Goal: Information Seeking & Learning: Learn about a topic

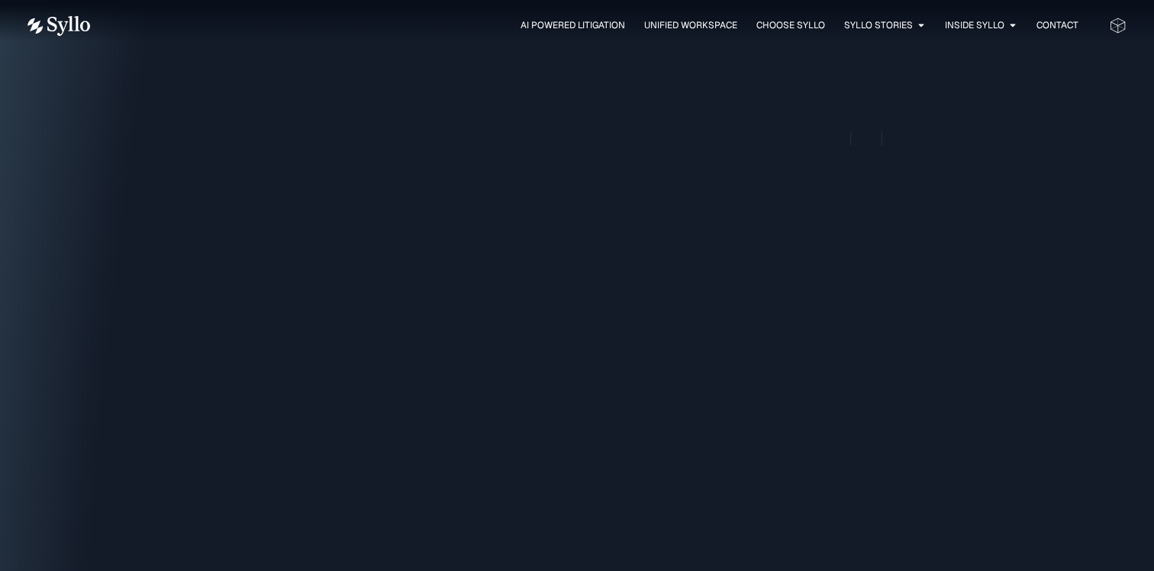
scroll to position [1899, 0]
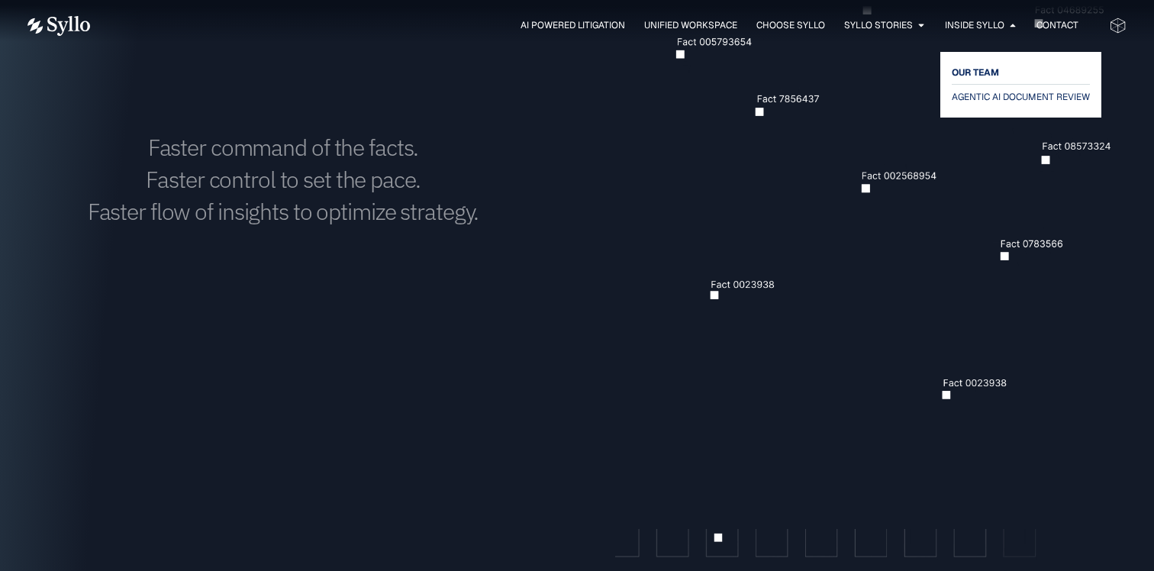
click at [969, 71] on span "OUR TEAM" at bounding box center [975, 72] width 47 height 18
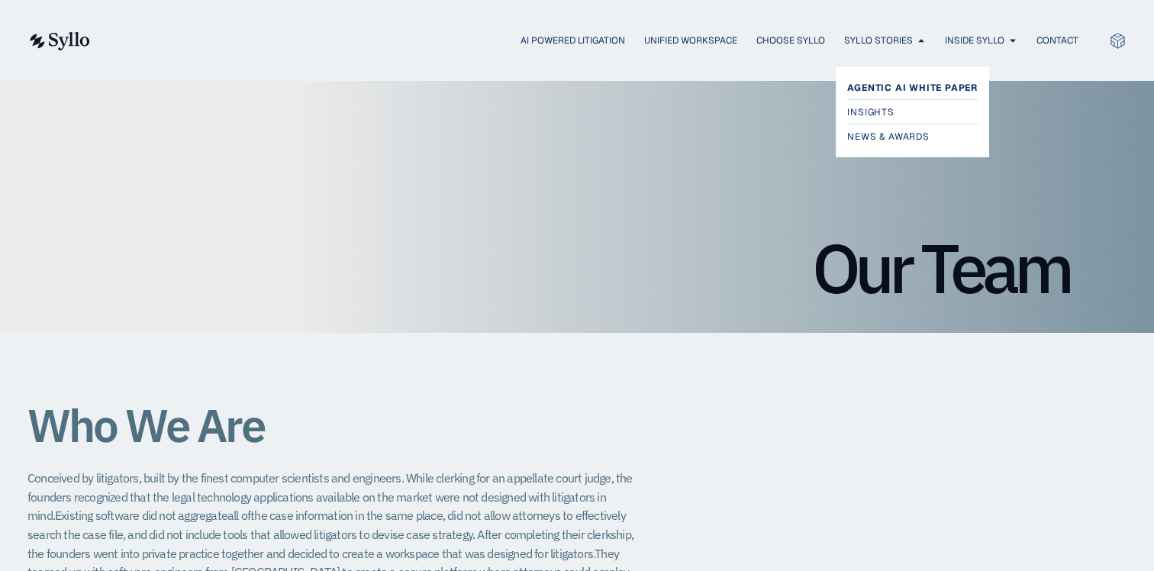
click at [869, 91] on span "Agentic AI White Paper" at bounding box center [912, 88] width 131 height 18
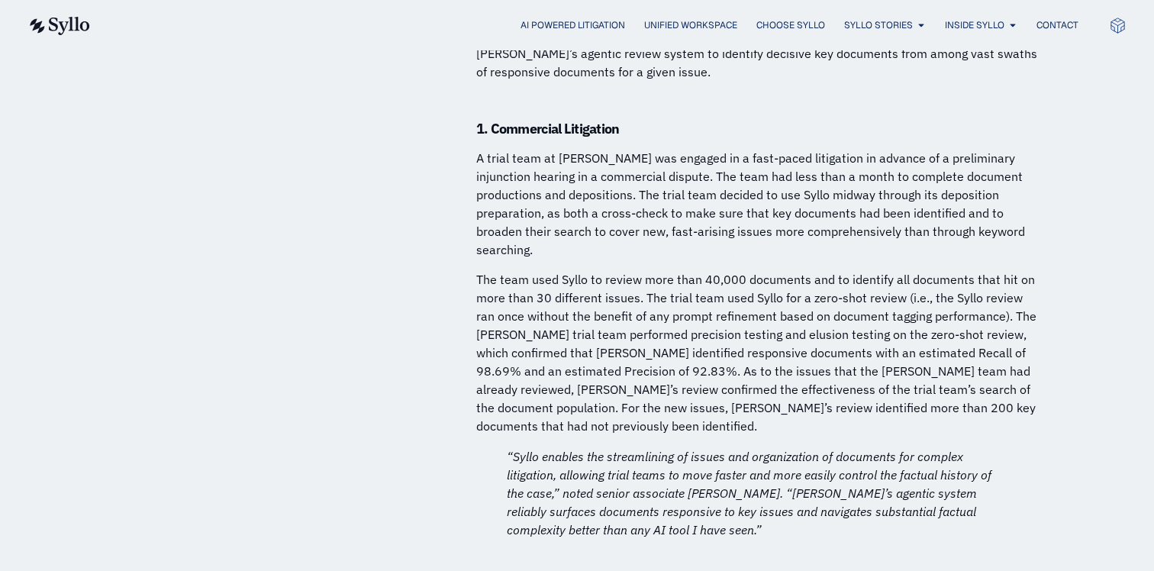
scroll to position [7631, 0]
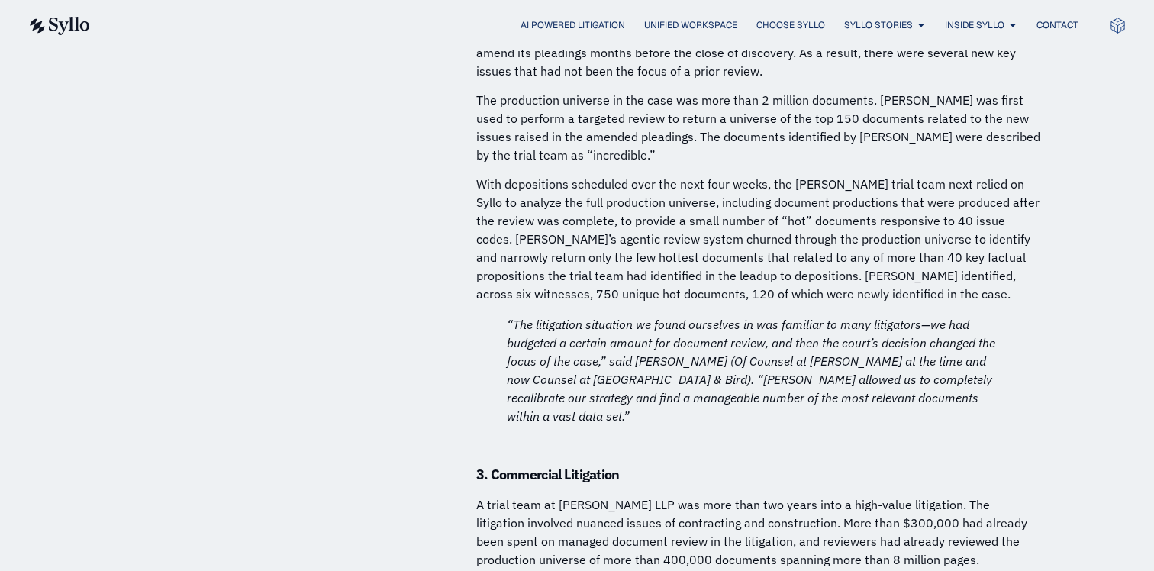
click at [521, 317] on em "“The litigation situation we found ourselves in was familiar to many litigators…" at bounding box center [751, 370] width 488 height 107
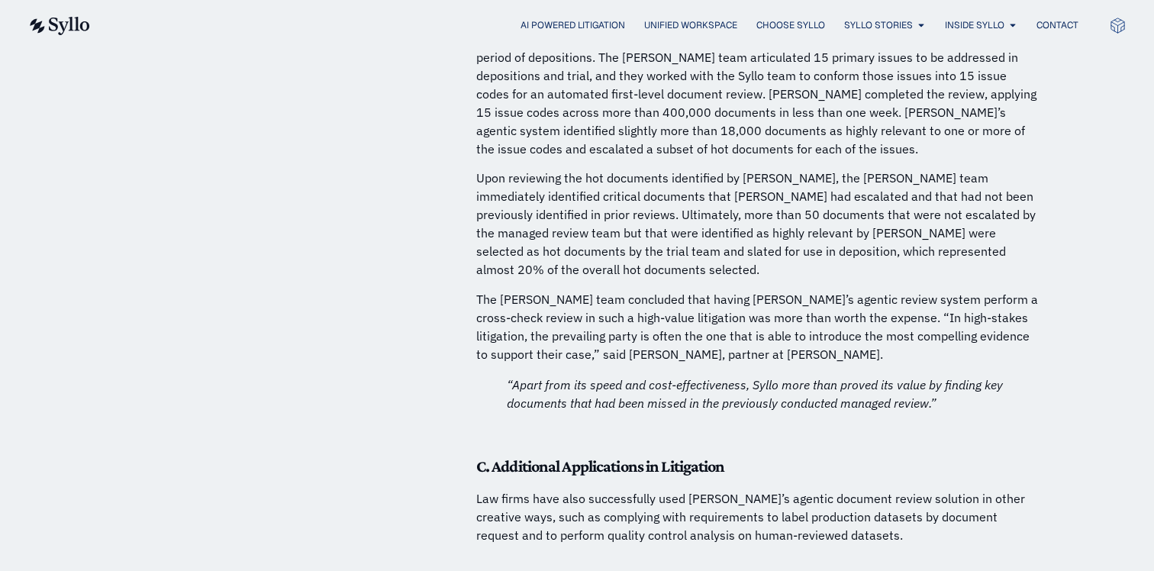
scroll to position [8721, 0]
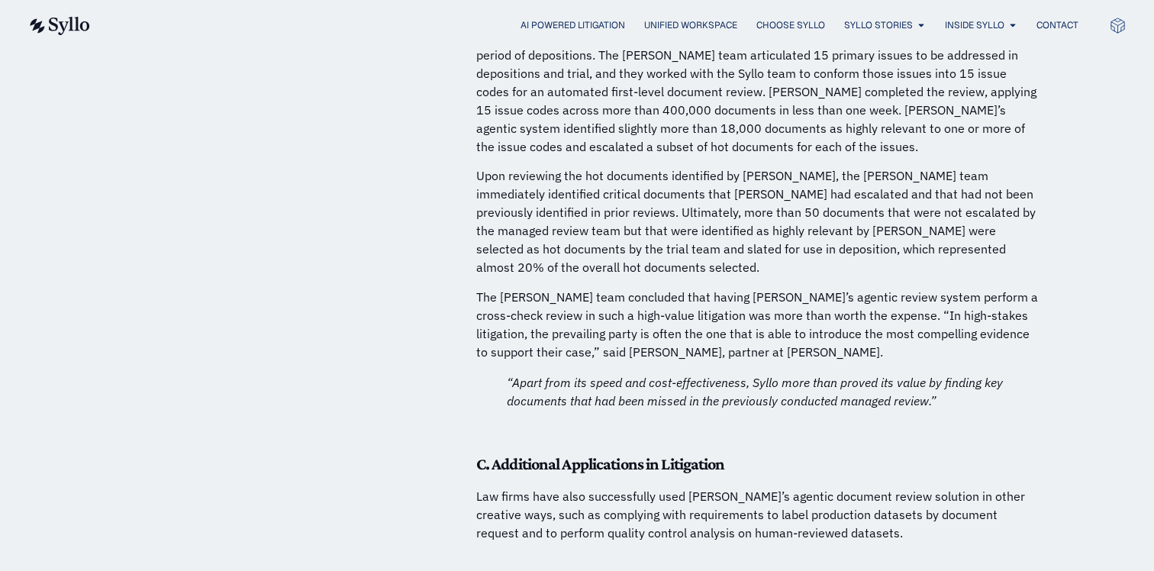
click at [650, 487] on p "Law firms have also successfully used Syllo’s agentic document review solution …" at bounding box center [758, 514] width 565 height 55
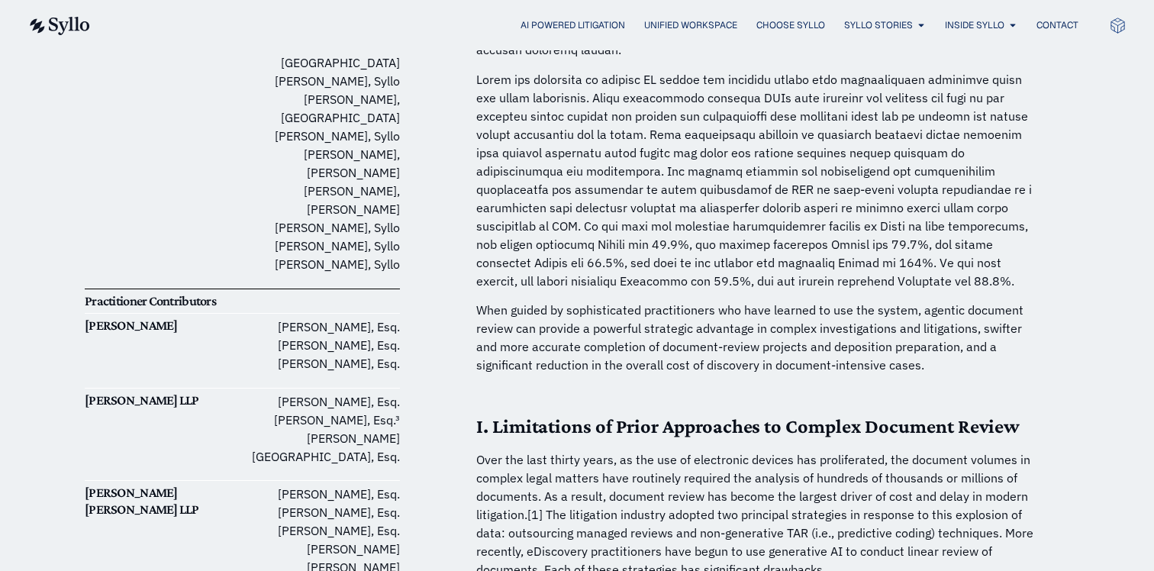
scroll to position [314, 0]
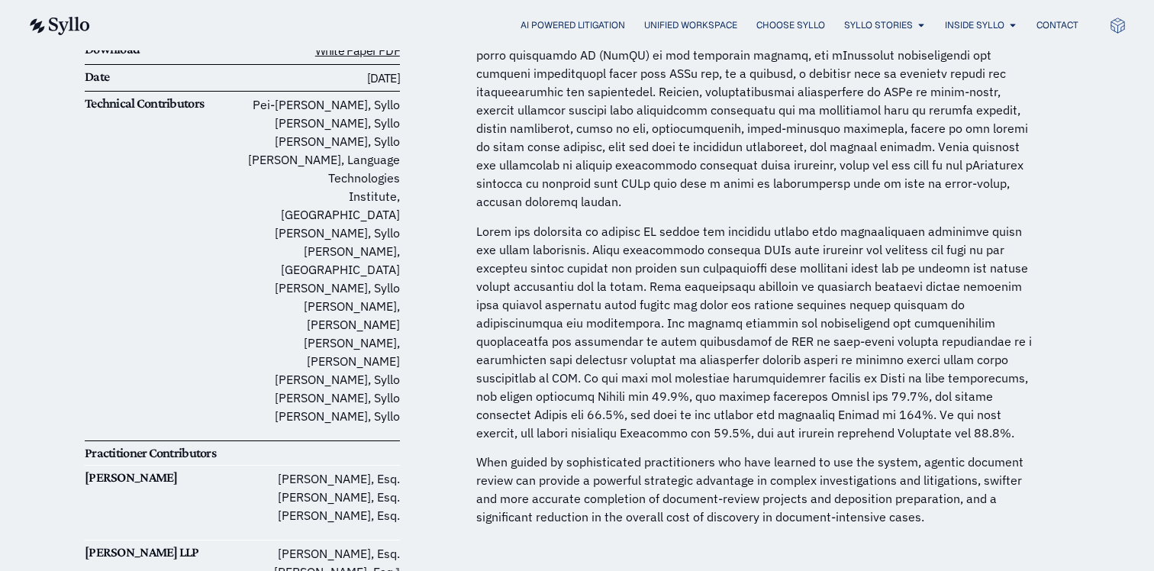
click at [607, 272] on p at bounding box center [758, 332] width 565 height 220
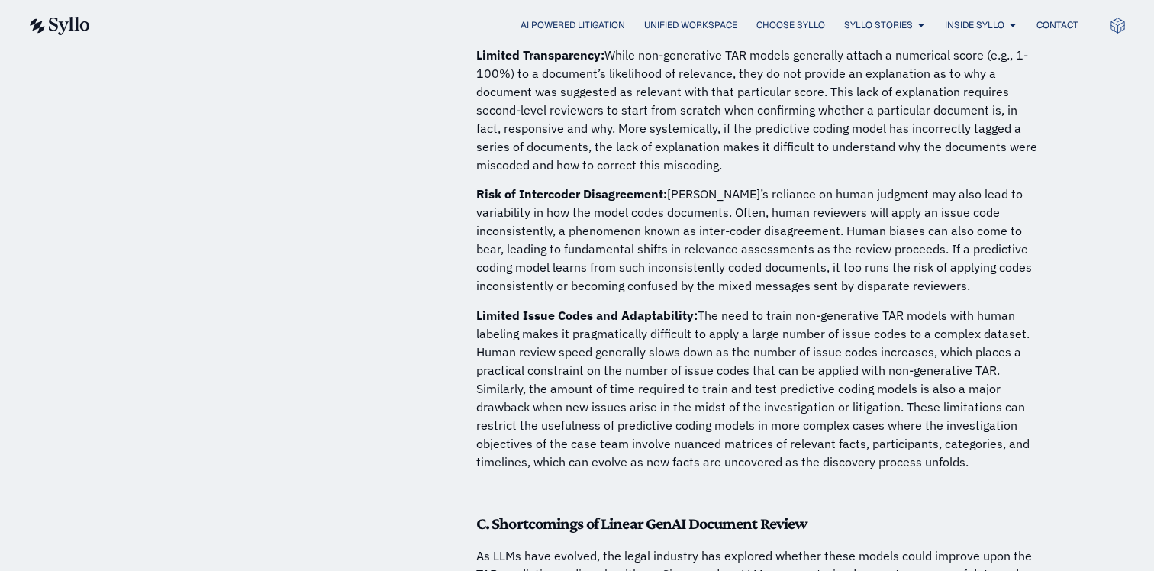
scroll to position [2179, 0]
